Goal: Book appointment/travel/reservation

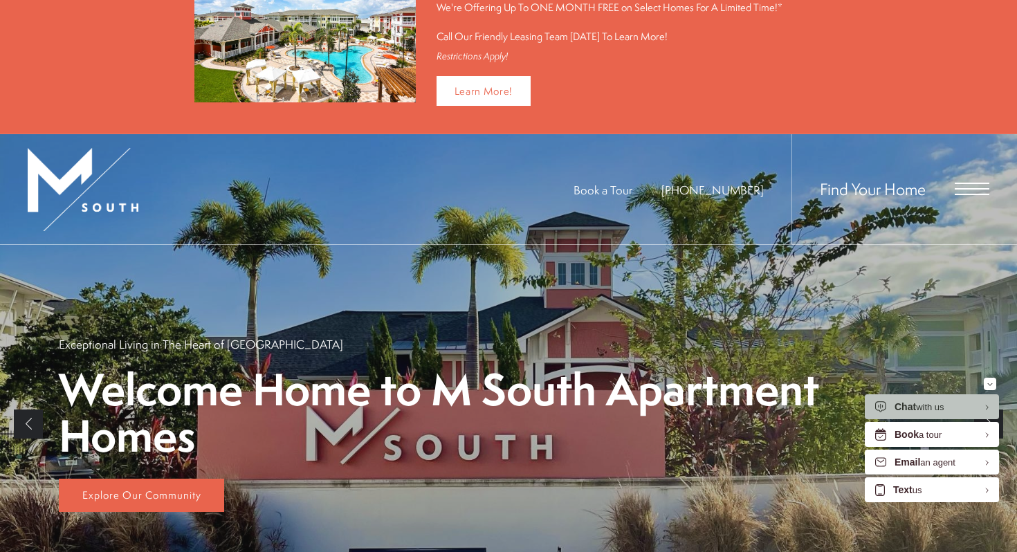
scroll to position [63, 0]
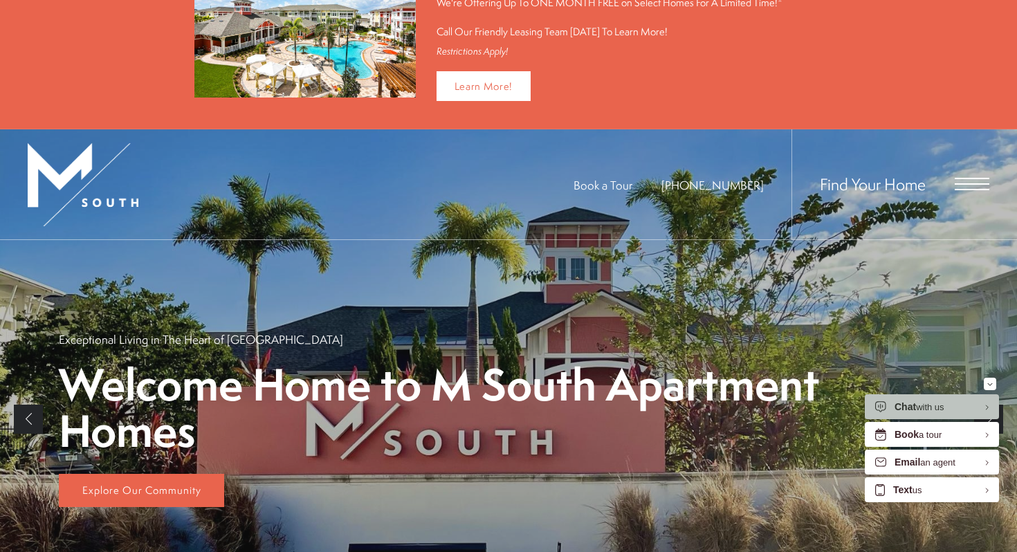
click at [966, 181] on span "Open Menu" at bounding box center [972, 184] width 35 height 12
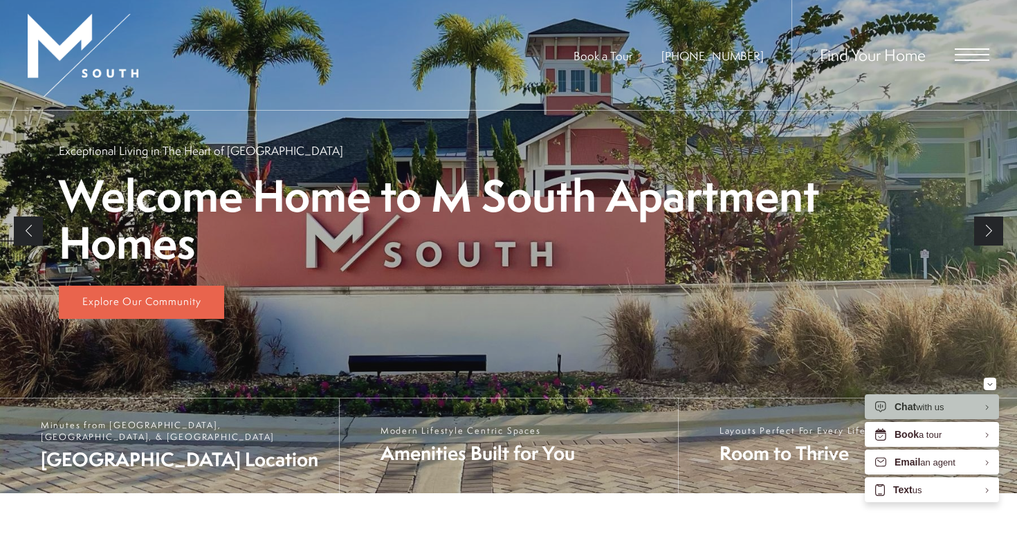
scroll to position [0, 0]
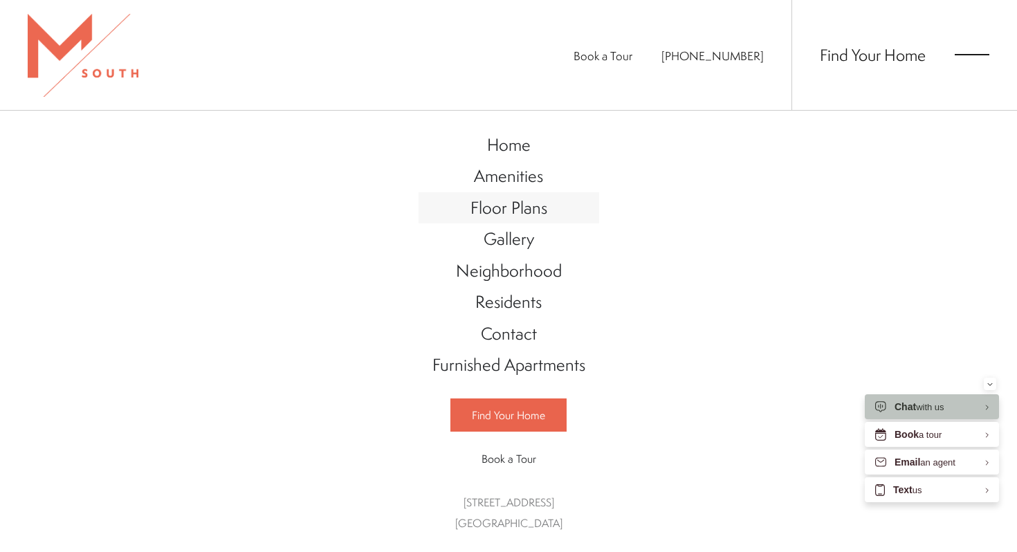
click at [509, 205] on span "Floor Plans" at bounding box center [509, 208] width 77 height 24
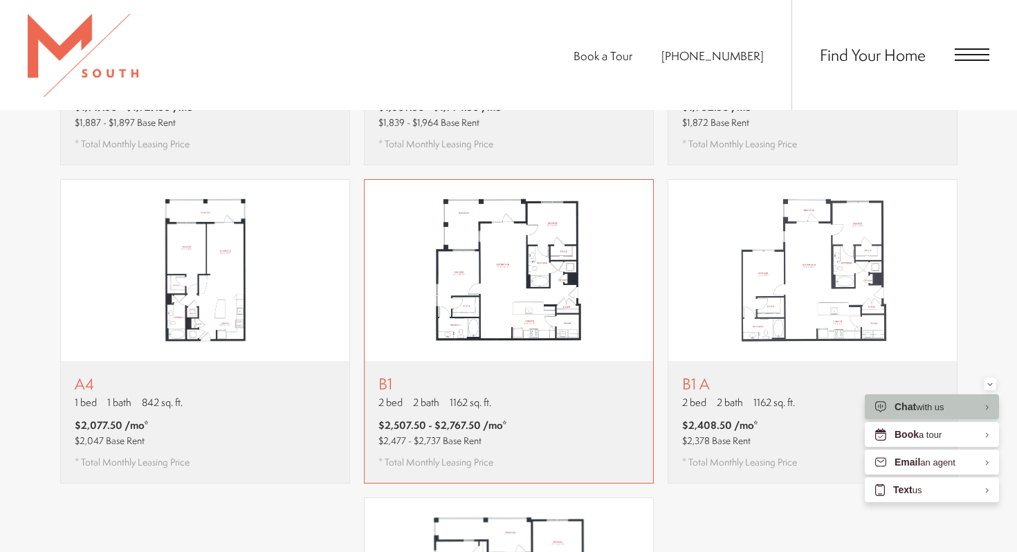
scroll to position [1160, 0]
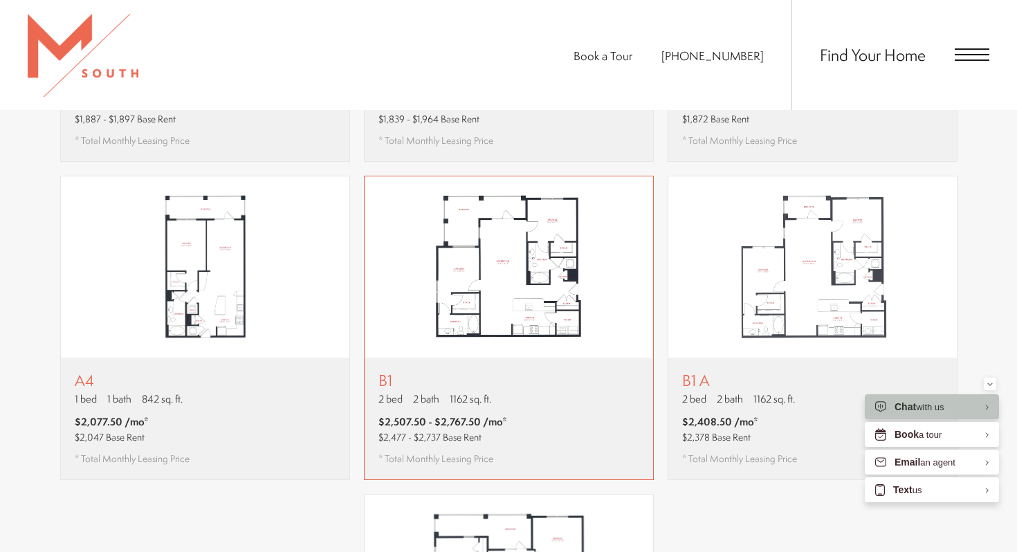
click at [548, 372] on div "B1 2 bed 2 bath 1162 sq. ft. $2,507.50 - $2,767.50 /mo* $2,477 - $2,737 Base Re…" at bounding box center [509, 419] width 289 height 122
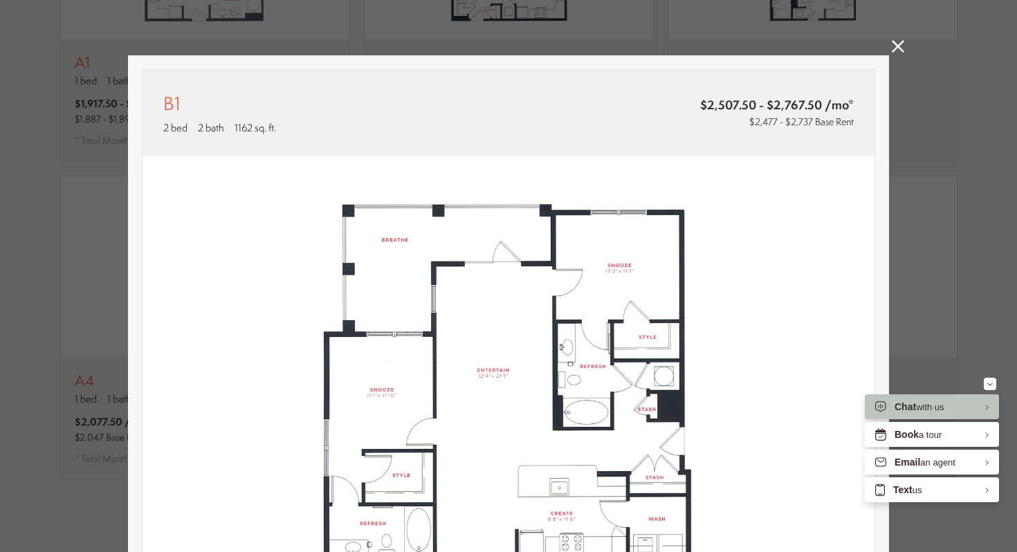
scroll to position [348, 0]
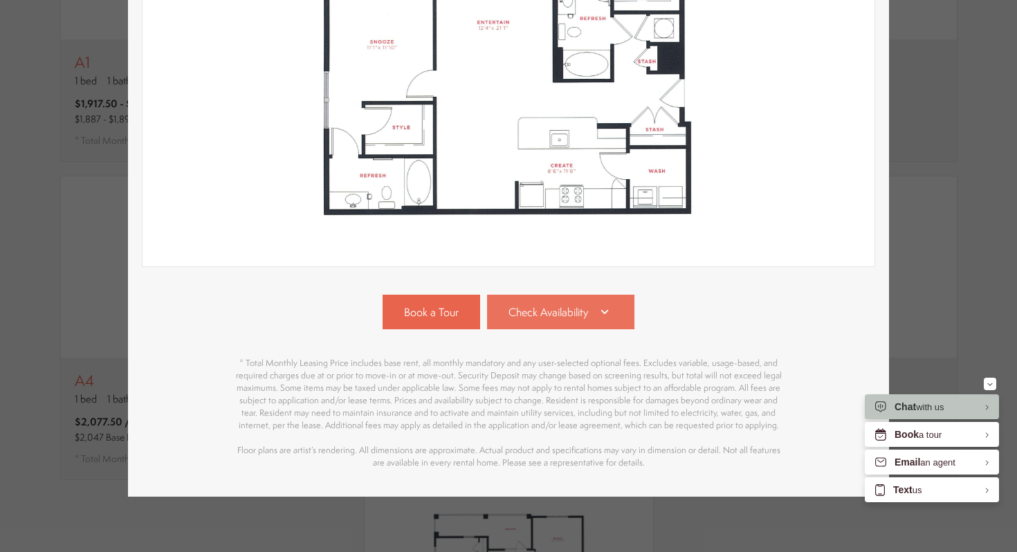
click at [559, 329] on link "Check Availability" at bounding box center [561, 312] width 148 height 35
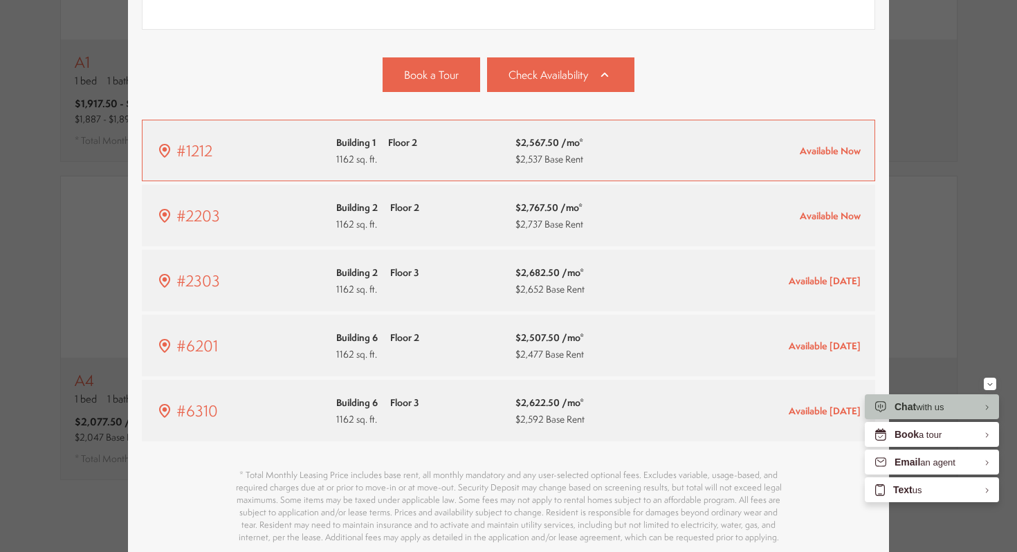
scroll to position [577, 0]
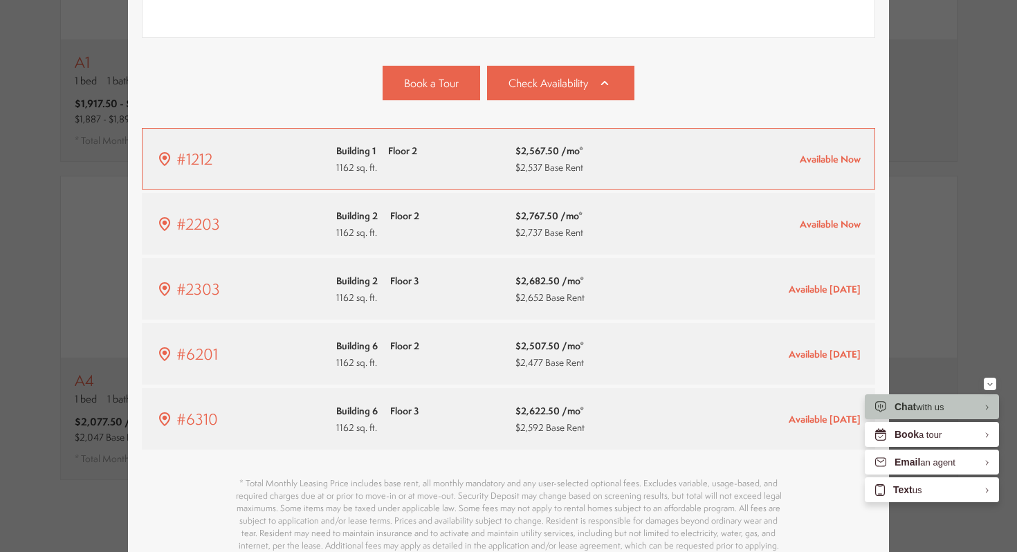
click at [599, 156] on div "$2,567.50 /mo* $2,537 Base Rent" at bounding box center [599, 159] width 166 height 33
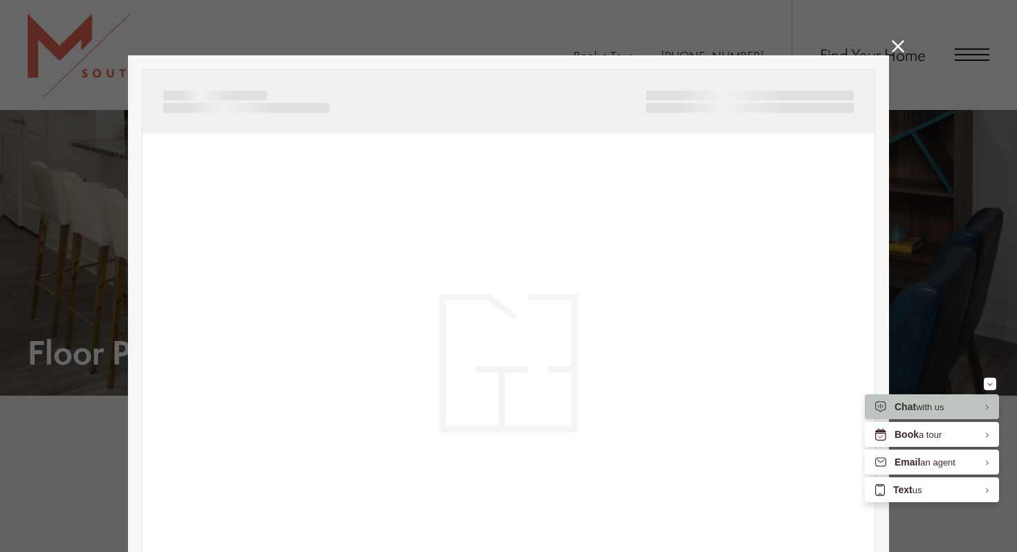
scroll to position [0, 0]
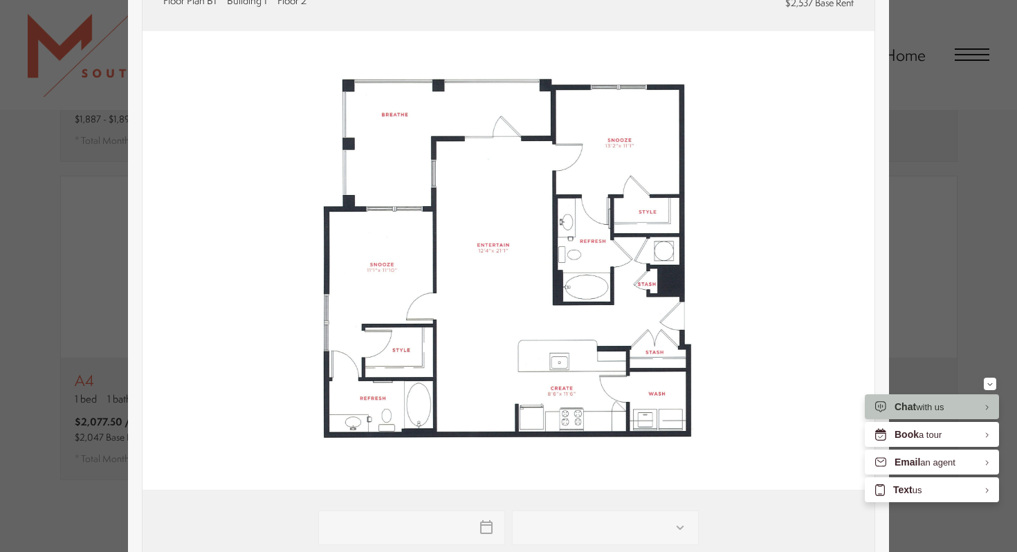
type input "**********"
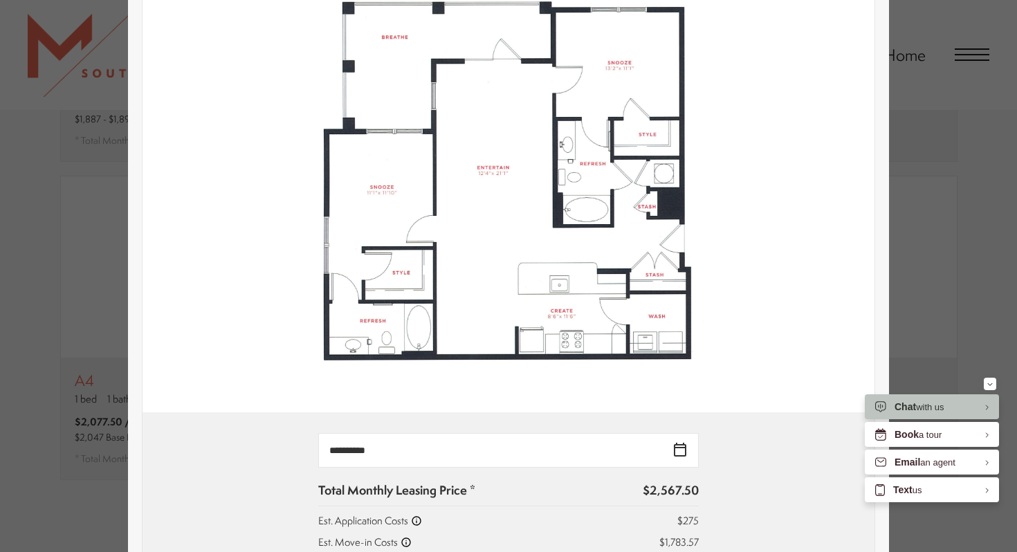
scroll to position [74, 0]
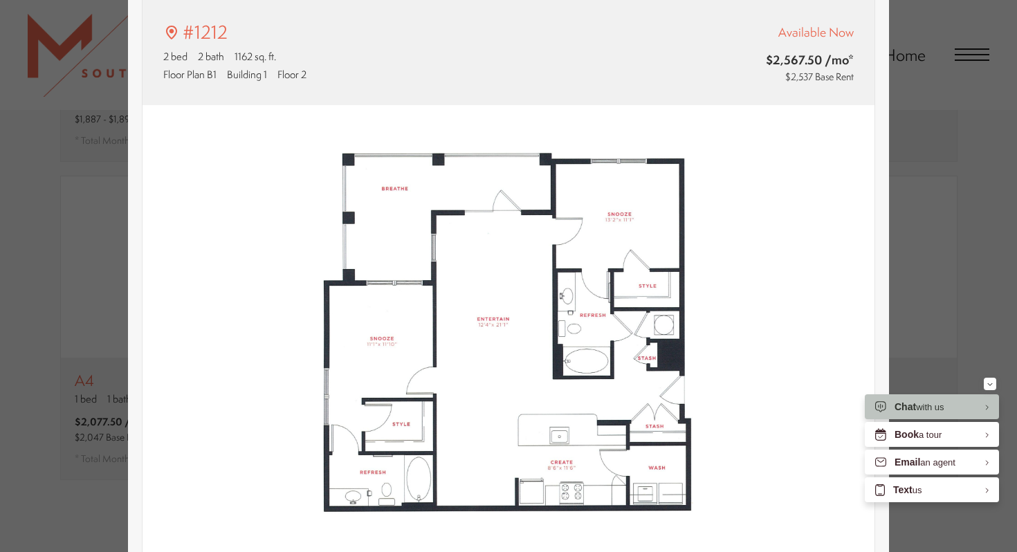
click at [932, 148] on div "#1212 2 bed 2 bath 1162 sq. ft. Floor Plan B1 Building 1 Floor 2 Available Now …" at bounding box center [508, 276] width 1017 height 552
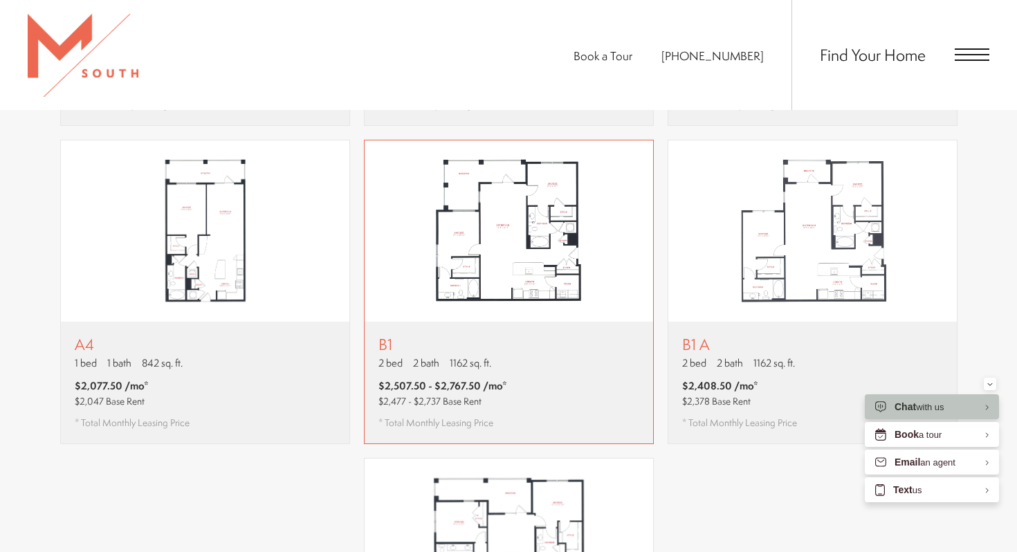
scroll to position [1201, 0]
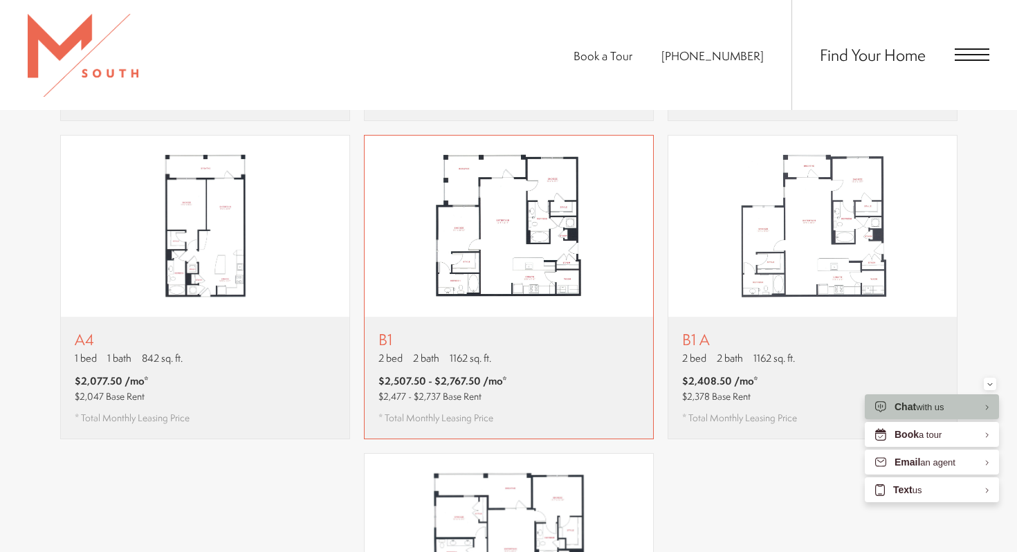
click at [506, 317] on div "B1 2 bed 2 bath 1162 sq. ft. $2,507.50 - $2,767.50 /mo* $2,477 - $2,737 Base Re…" at bounding box center [509, 378] width 289 height 122
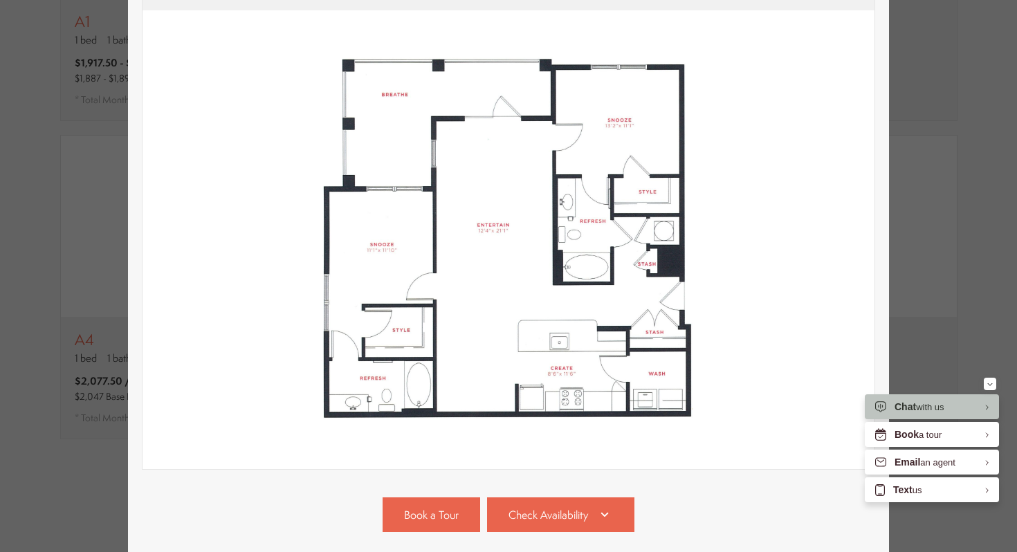
scroll to position [348, 0]
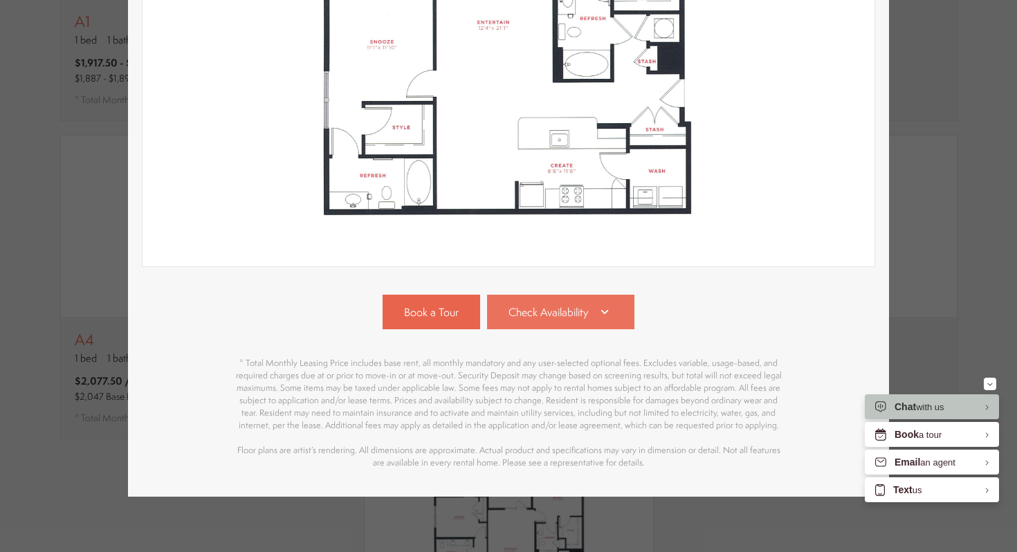
click at [525, 316] on span "Check Availability" at bounding box center [549, 313] width 80 height 16
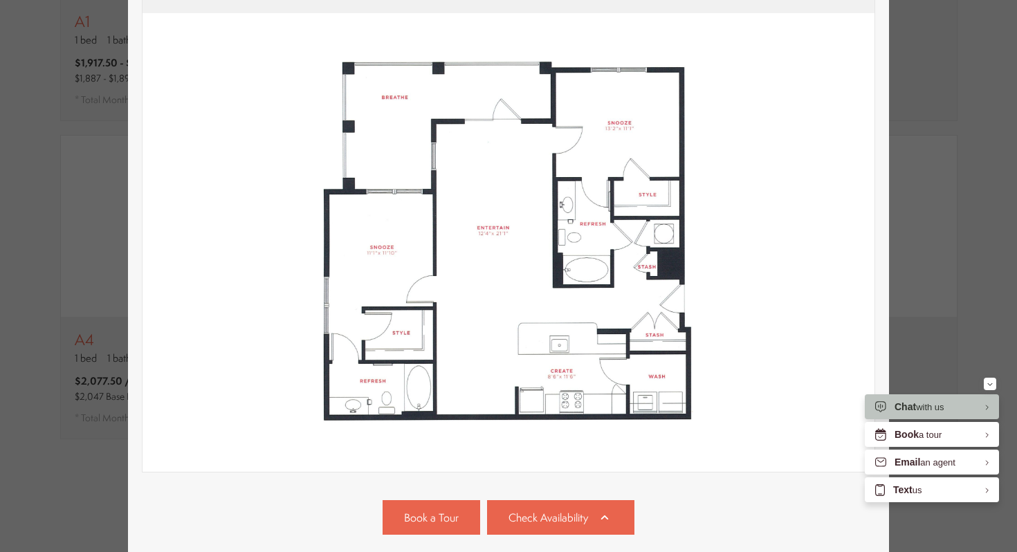
scroll to position [142, 0]
click at [939, 141] on div "B1 2 bed 2 bath 1162 sq. ft. $2,507.50 - $2,767.50 /mo* $2,477 - $2,737 Base Re…" at bounding box center [508, 276] width 1017 height 552
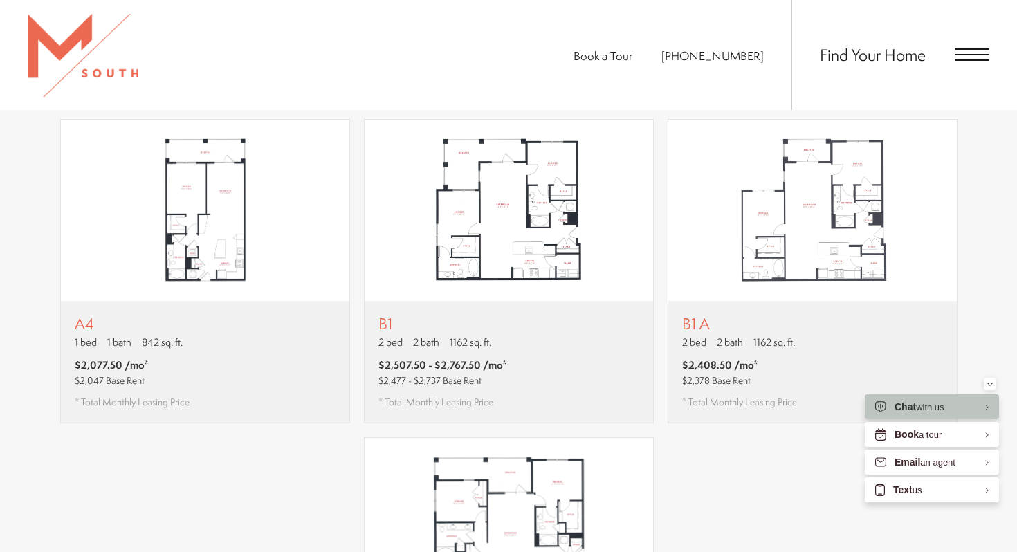
scroll to position [1202, 0]
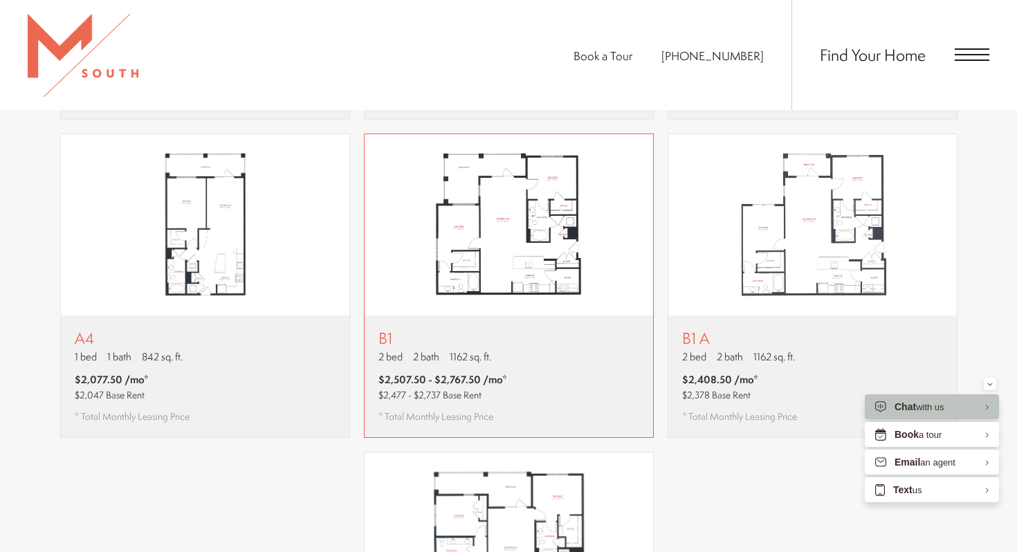
click at [548, 338] on div "B1 2 bed 2 bath 1162 sq. ft. $2,507.50 - $2,767.50 /mo* $2,477 - $2,737 Base Re…" at bounding box center [509, 377] width 289 height 122
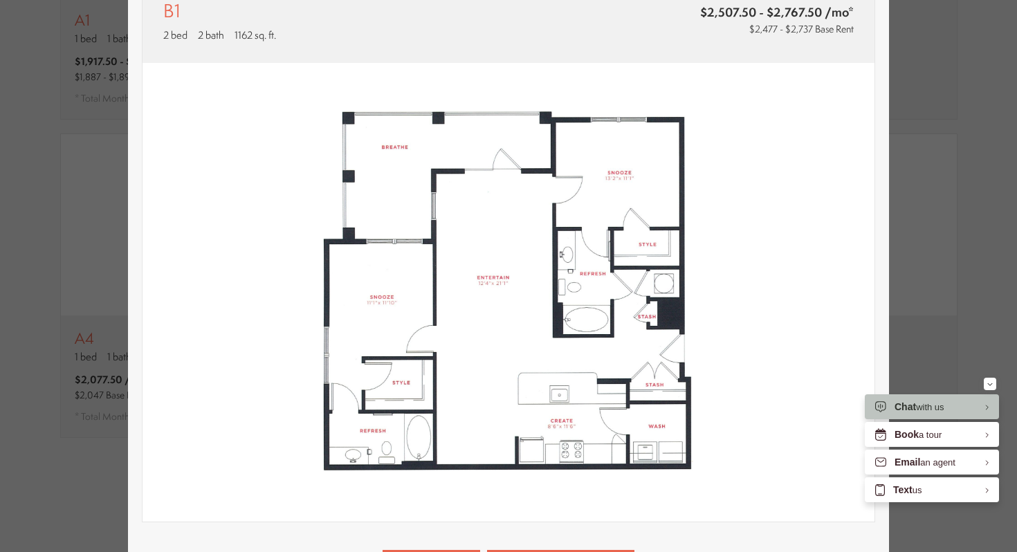
scroll to position [91, 0]
